Goal: Information Seeking & Learning: Learn about a topic

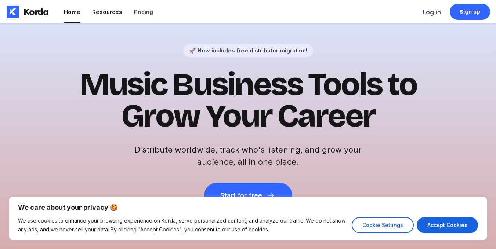
click at [98, 9] on div "Resources" at bounding box center [107, 11] width 30 height 7
click at [394, 230] on button "Cookie Settings" at bounding box center [383, 225] width 62 height 16
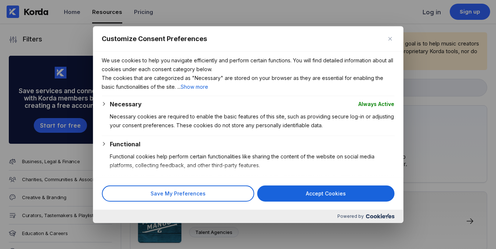
click at [410, 112] on div at bounding box center [248, 124] width 496 height 249
click at [412, 84] on div at bounding box center [248, 124] width 496 height 249
click at [389, 33] on div "Customize Consent Preferences" at bounding box center [248, 38] width 310 height 25
click at [389, 39] on img "Close" at bounding box center [390, 39] width 4 height 4
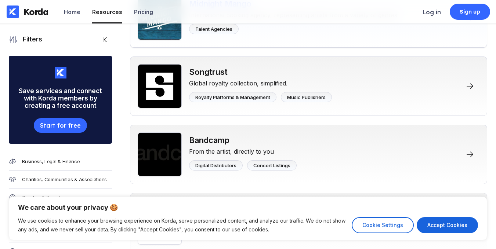
scroll to position [220, 0]
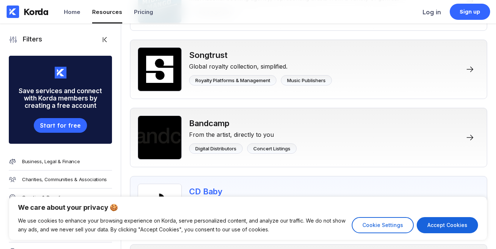
click at [441, 223] on button "Accept Cookies" at bounding box center [447, 225] width 61 height 16
checkbox input "true"
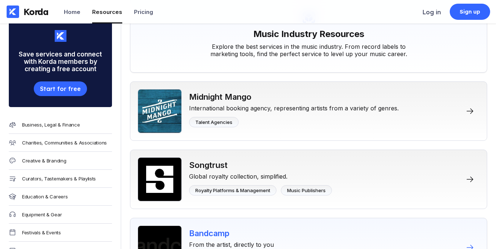
scroll to position [0, 0]
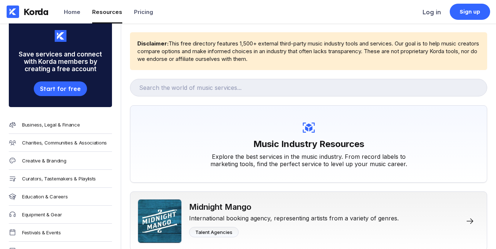
click at [236, 159] on div "Explore the best services in the music industry. From record labels to marketin…" at bounding box center [309, 160] width 220 height 15
click at [235, 159] on div "Explore the best services in the music industry. From record labels to marketin…" at bounding box center [309, 160] width 220 height 15
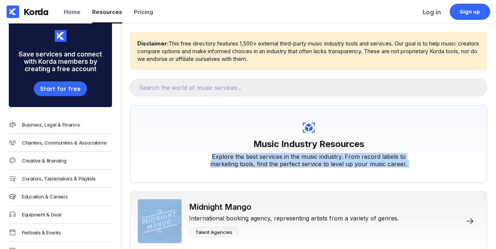
click at [235, 158] on div "Explore the best services in the music industry. From record labels to marketin…" at bounding box center [309, 160] width 220 height 15
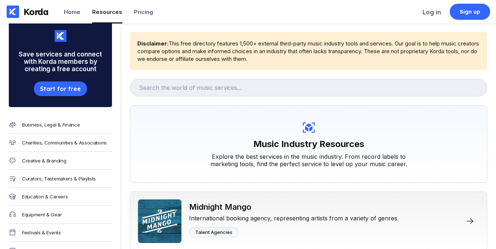
click at [261, 115] on div "Music Industry Resources Explore the best services in the music industry. From …" at bounding box center [308, 144] width 357 height 78
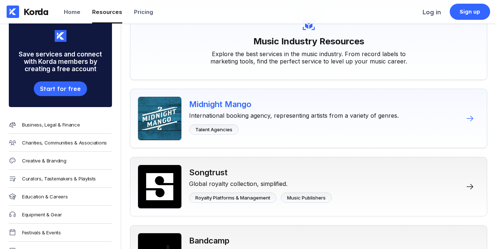
scroll to position [110, 0]
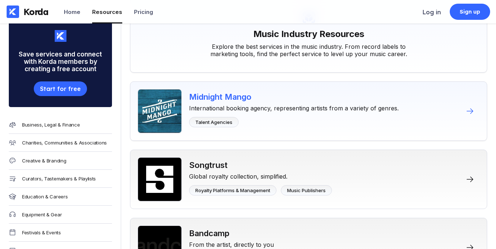
click at [263, 123] on div "Talent Agencies" at bounding box center [294, 122] width 210 height 10
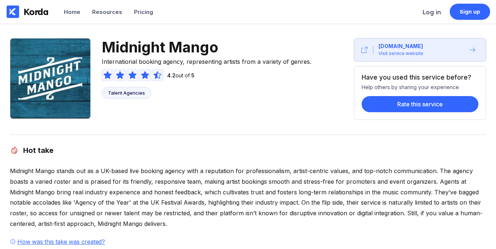
click at [262, 112] on div "Midnight Mango International booking agency, representing artists from a variet…" at bounding box center [207, 79] width 210 height 82
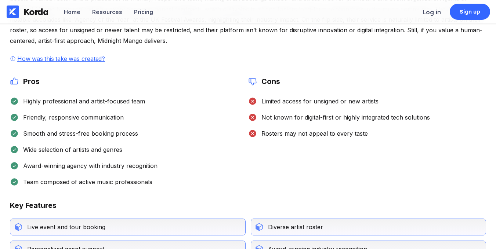
scroll to position [184, 0]
